Goal: Information Seeking & Learning: Learn about a topic

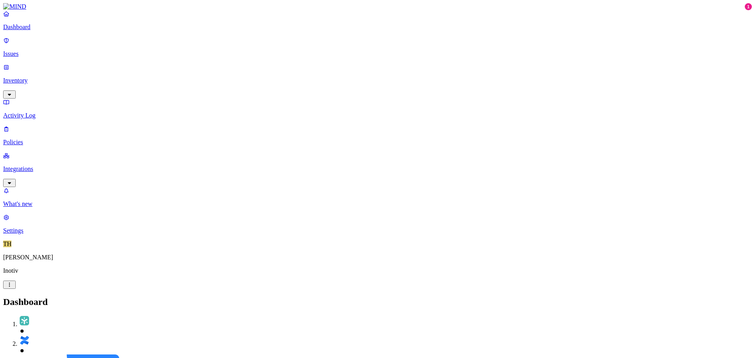
click at [23, 77] on p "Inventory" at bounding box center [377, 80] width 749 height 7
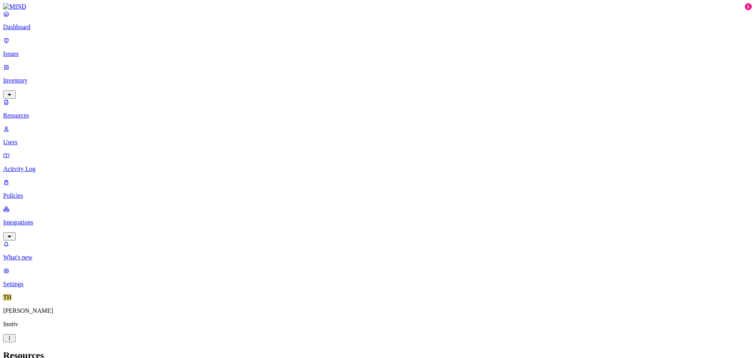
scroll to position [118, 0]
click at [28, 139] on p "Users" at bounding box center [377, 142] width 749 height 7
click at [38, 166] on p "Activity Log" at bounding box center [377, 169] width 749 height 7
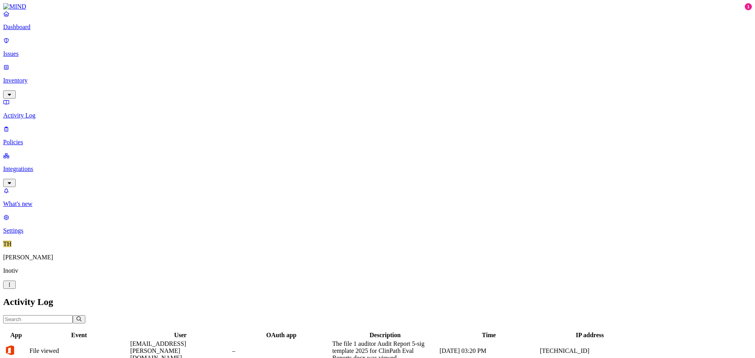
click at [29, 139] on p "Policies" at bounding box center [377, 142] width 749 height 7
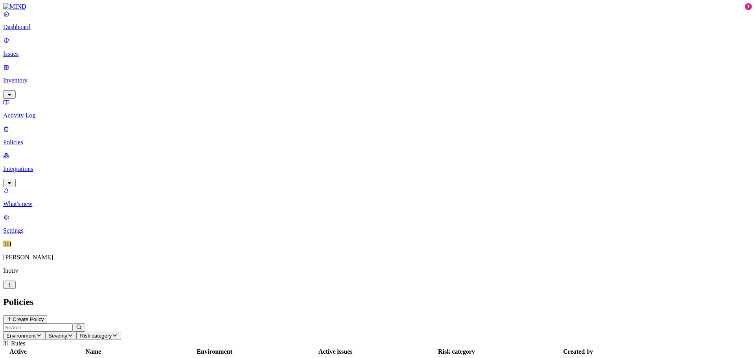
drag, startPoint x: 25, startPoint y: 49, endPoint x: 34, endPoint y: 49, distance: 9.4
click at [25, 50] on p "Issues" at bounding box center [377, 53] width 749 height 7
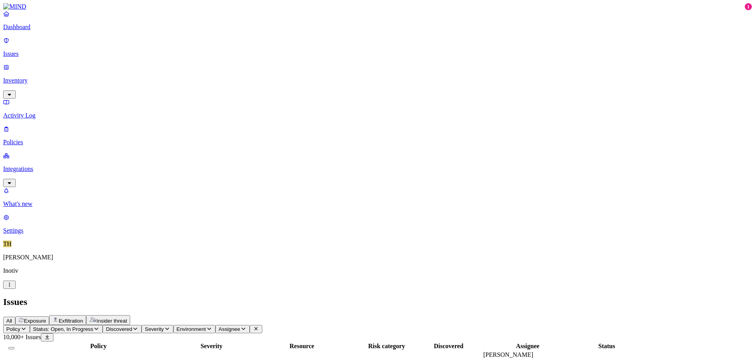
scroll to position [118, 0]
click at [46, 318] on span "Exposure" at bounding box center [35, 321] width 22 height 6
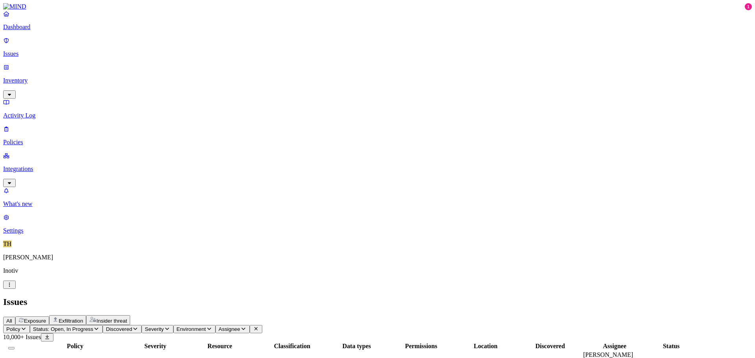
scroll to position [61, 0]
click at [20, 326] on span "Policy" at bounding box center [13, 329] width 14 height 6
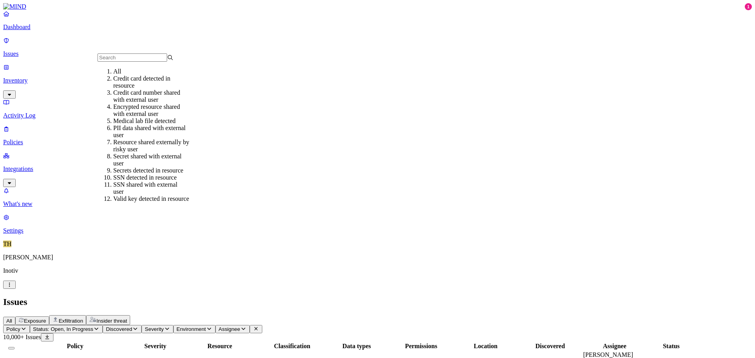
click at [138, 89] on div "Credit card detected in resource" at bounding box center [151, 82] width 76 height 14
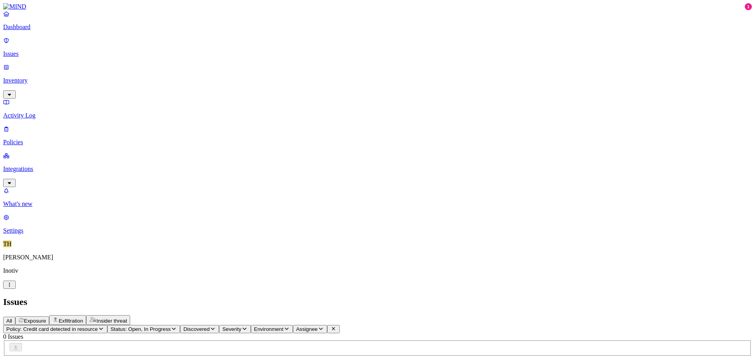
click at [19, 77] on p "Inventory" at bounding box center [377, 80] width 749 height 7
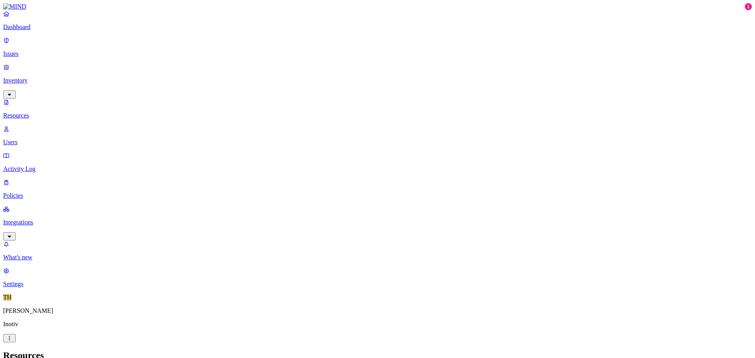
click at [24, 50] on p "Issues" at bounding box center [377, 53] width 749 height 7
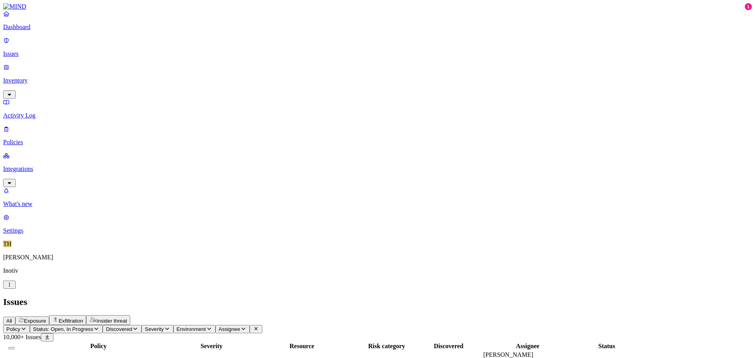
click at [46, 318] on span "Exposure" at bounding box center [35, 321] width 22 height 6
click at [83, 318] on span "Exfiltration" at bounding box center [71, 321] width 24 height 6
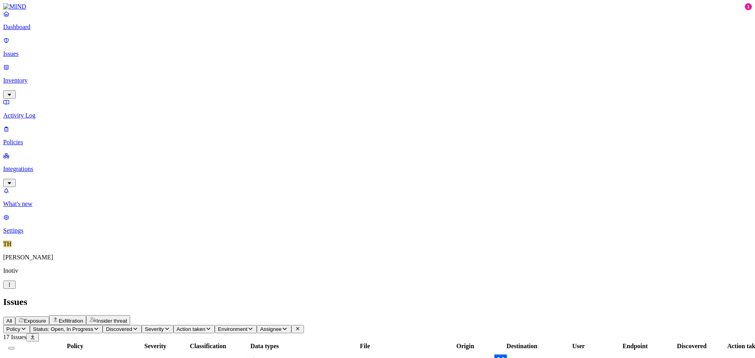
click at [46, 318] on span "Exposure" at bounding box center [35, 321] width 22 height 6
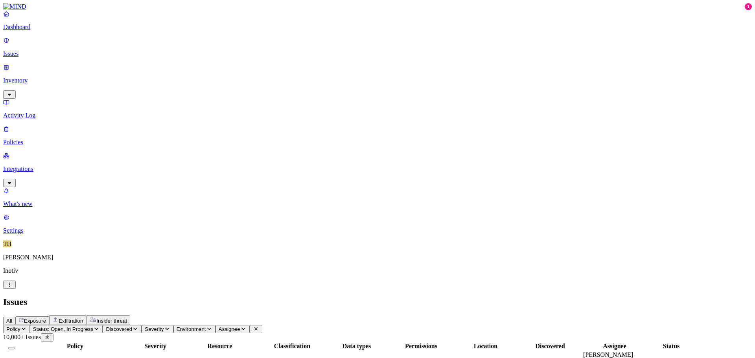
drag, startPoint x: 603, startPoint y: 294, endPoint x: 650, endPoint y: 295, distance: 47.6
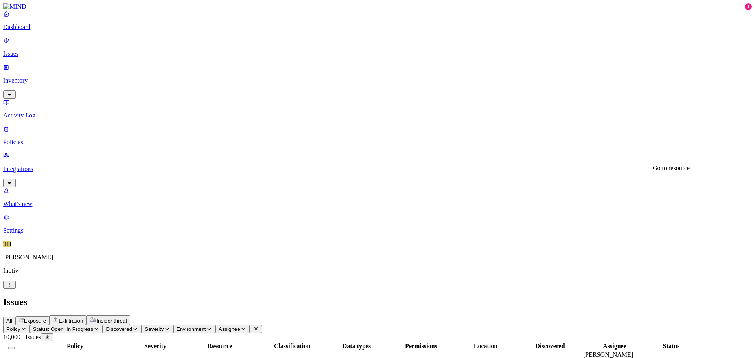
click at [36, 31] on p "Dashboard" at bounding box center [377, 27] width 749 height 7
